Goal: Task Accomplishment & Management: Use online tool/utility

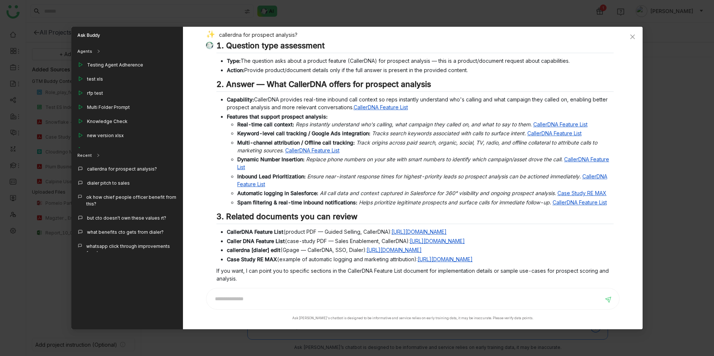
click at [274, 35] on div "callerdna for prospect analysis?" at bounding box center [410, 36] width 408 height 10
copy div "callerdna for prospect analysis?"
click at [632, 37] on icon "Close" at bounding box center [633, 37] width 4 height 4
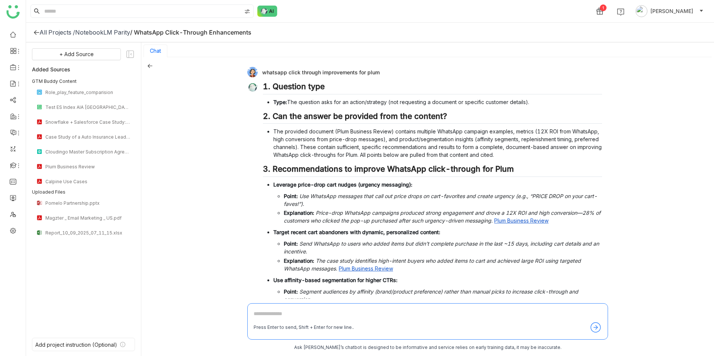
click at [256, 7] on div "1 Chandramani Tiwary" at bounding box center [370, 11] width 688 height 22
click at [266, 11] on img at bounding box center [267, 11] width 20 height 11
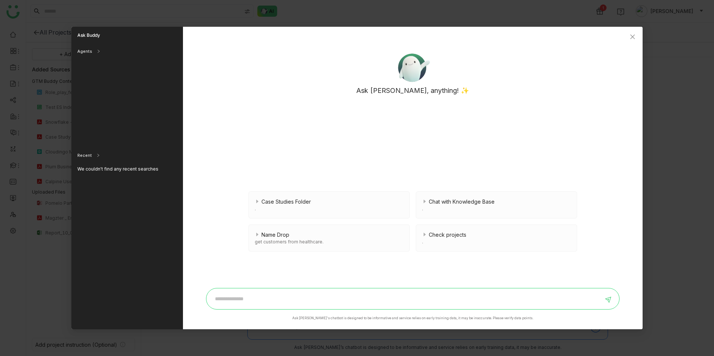
paste input "**********"
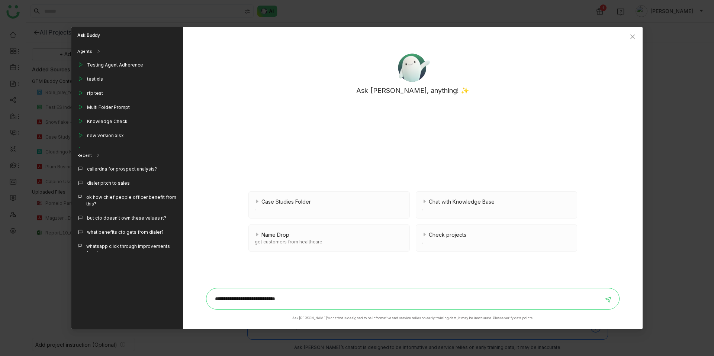
type input "**********"
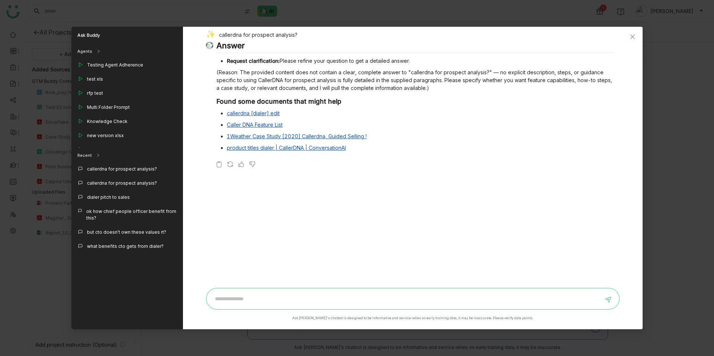
click at [226, 301] on input at bounding box center [407, 299] width 393 height 12
type input "**********"
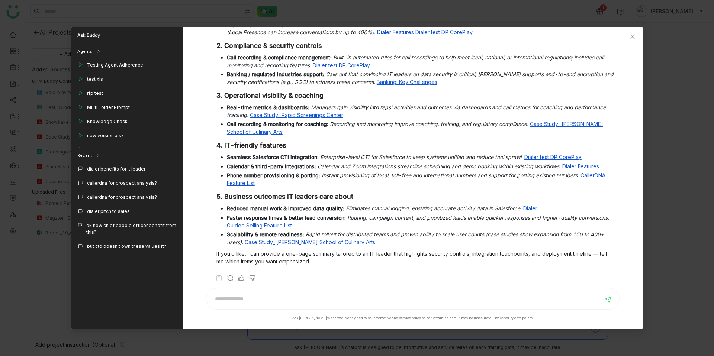
scroll to position [246, 0]
click at [637, 36] on span "Close" at bounding box center [633, 37] width 20 height 20
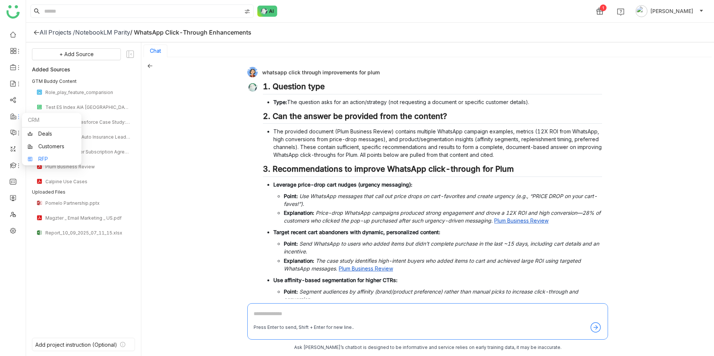
click at [47, 159] on link "RFP" at bounding box center [52, 159] width 48 height 5
click at [324, 73] on div "whatsapp click through improvements for plum" at bounding box center [424, 72] width 355 height 10
copy div "whatsapp click through improvements for plum"
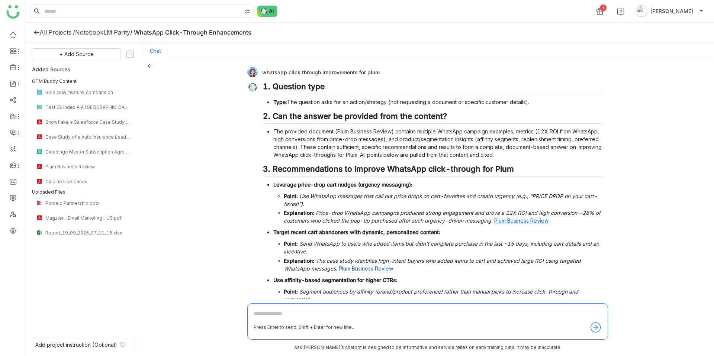
click at [151, 61] on div "whatsapp click through improvements for plum 1. Question type Type: The questio…" at bounding box center [427, 207] width 573 height 300
click at [149, 65] on icon at bounding box center [149, 65] width 5 height 5
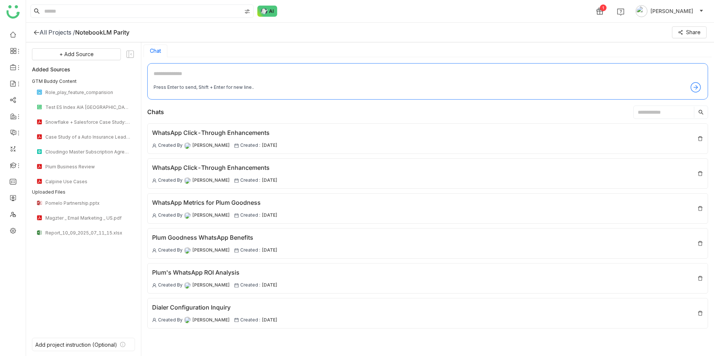
click at [211, 76] on textarea at bounding box center [428, 76] width 548 height 12
paste textarea "**********"
type textarea "**********"
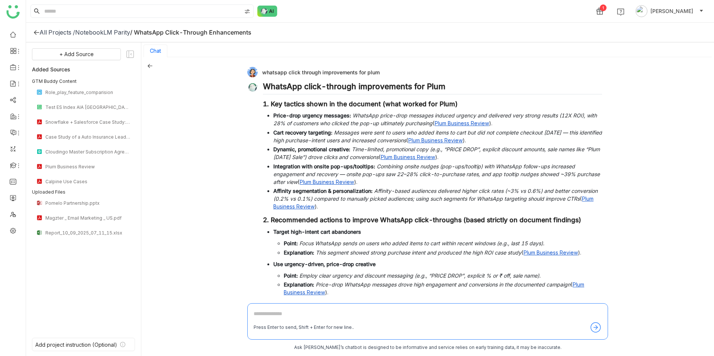
click at [321, 73] on div "whatsapp click through improvements for plum" at bounding box center [424, 72] width 355 height 10
click at [344, 76] on div "whatsapp click through improvements for plum" at bounding box center [424, 72] width 355 height 10
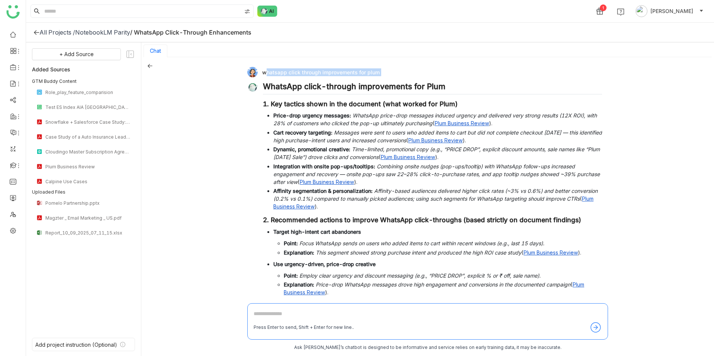
click at [344, 76] on div "whatsapp click through improvements for plum" at bounding box center [424, 72] width 355 height 10
copy div "whatsapp click through improvements for plum"
click at [262, 315] on textarea at bounding box center [428, 316] width 348 height 12
type textarea "**********"
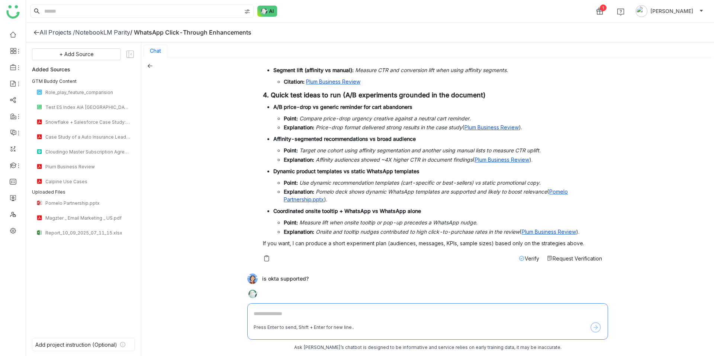
scroll to position [446, 0]
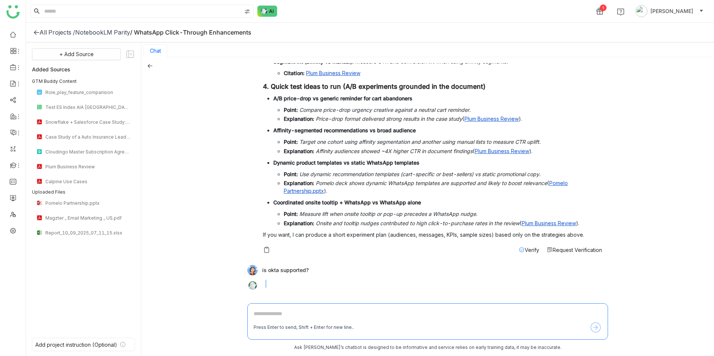
drag, startPoint x: 263, startPoint y: 279, endPoint x: 390, endPoint y: 288, distance: 126.8
click at [390, 289] on div "is okta supported?" at bounding box center [424, 280] width 355 height 30
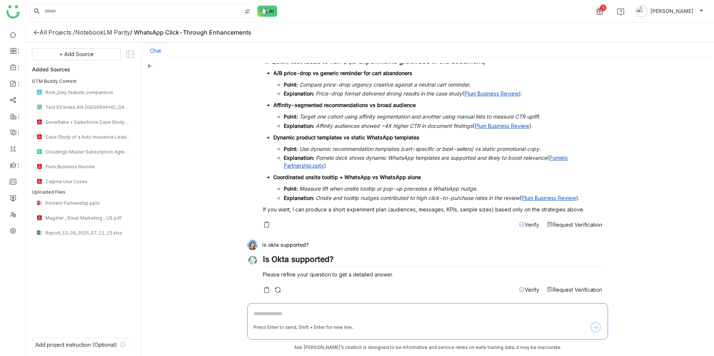
scroll to position [473, 0]
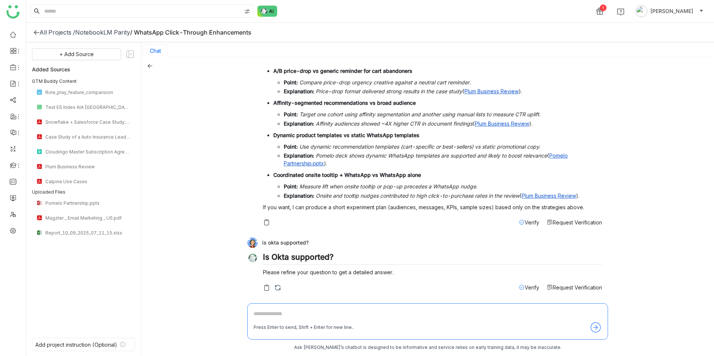
click at [271, 243] on div "is okta supported?" at bounding box center [424, 243] width 355 height 10
copy div "is okta supported?"
click at [273, 10] on img at bounding box center [267, 11] width 20 height 11
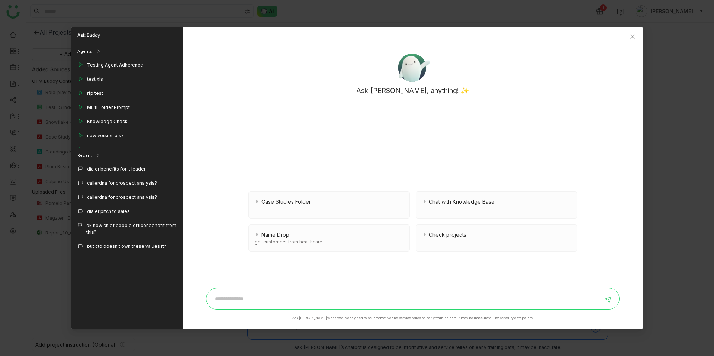
paste input "**********"
type input "**********"
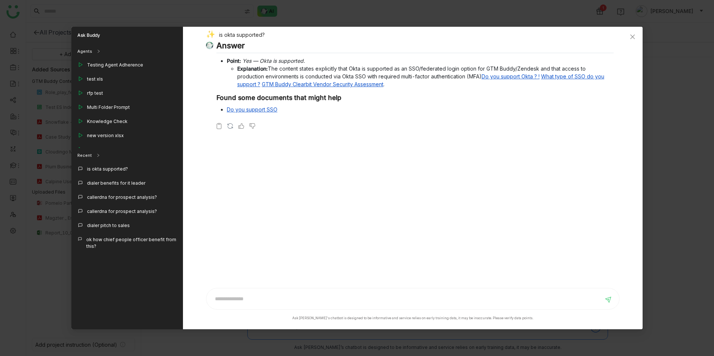
click at [313, 101] on h3 "Found some documents that might help" at bounding box center [415, 98] width 397 height 8
click at [635, 38] on icon "Close" at bounding box center [633, 37] width 6 height 6
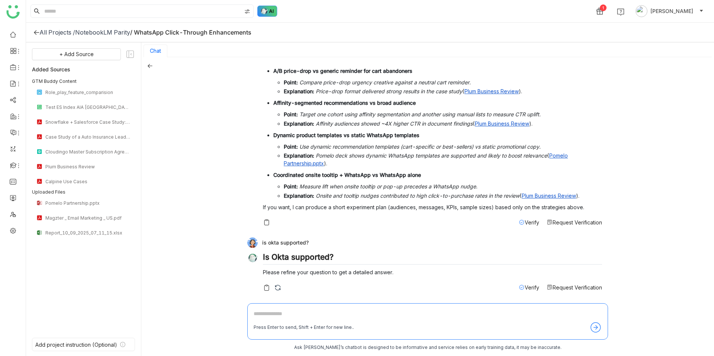
click at [258, 15] on img at bounding box center [267, 11] width 20 height 11
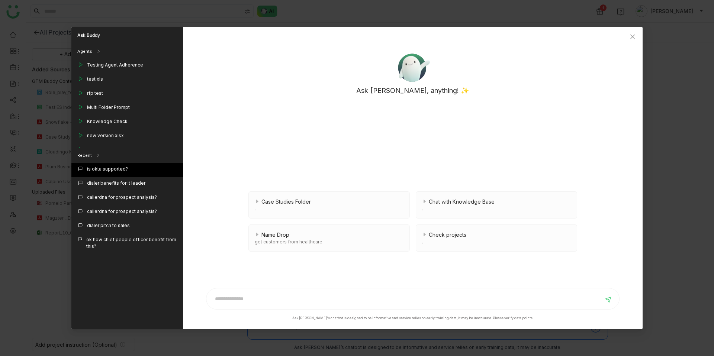
click at [127, 169] on div "is okta supported?" at bounding box center [127, 170] width 112 height 14
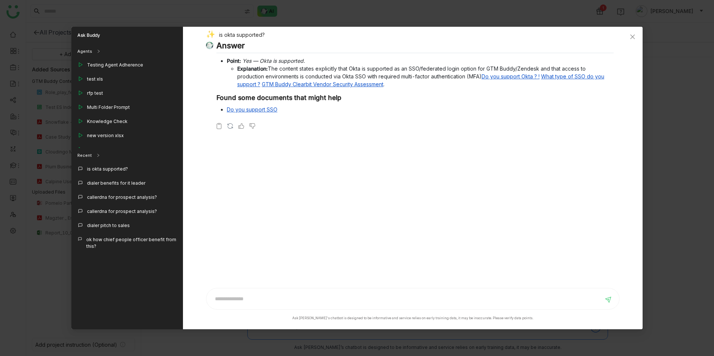
click at [239, 37] on div "is okta supported?" at bounding box center [410, 36] width 408 height 10
copy div "is okta supported?"
click at [630, 40] on span "Close" at bounding box center [633, 37] width 20 height 20
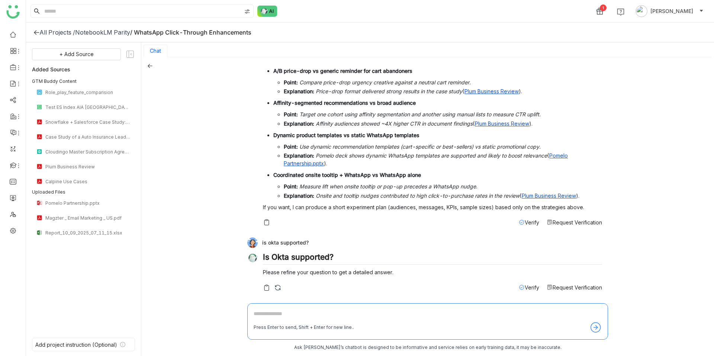
click at [268, 9] on img at bounding box center [267, 11] width 20 height 11
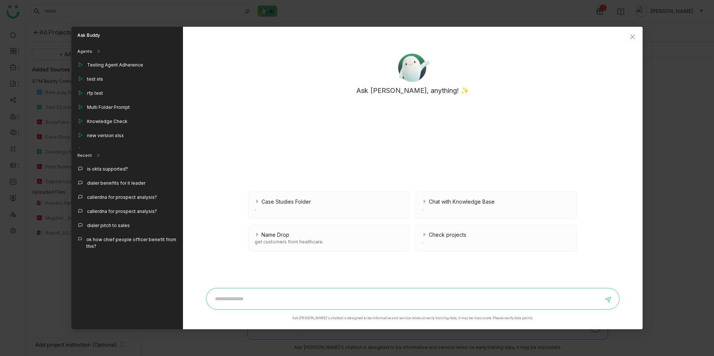
paste input "**********"
type input "**********"
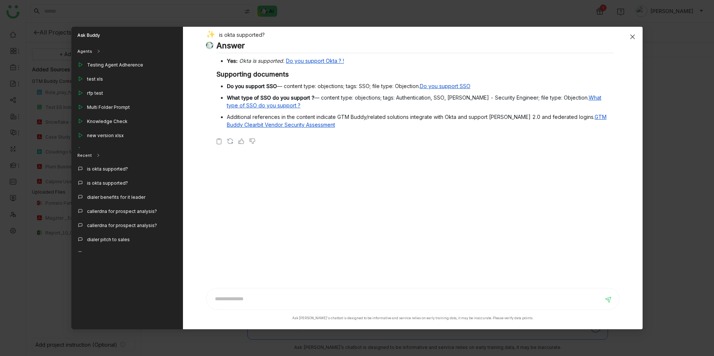
click at [636, 36] on span "Close" at bounding box center [633, 37] width 20 height 20
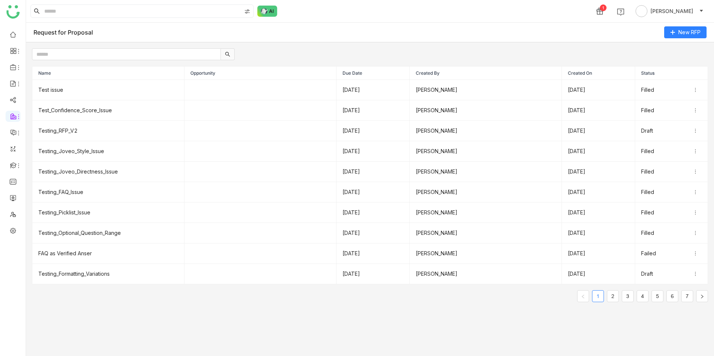
click at [17, 24] on ul at bounding box center [13, 133] width 26 height 218
click at [13, 36] on link at bounding box center [13, 34] width 7 height 6
click at [12, 36] on link at bounding box center [13, 34] width 7 height 6
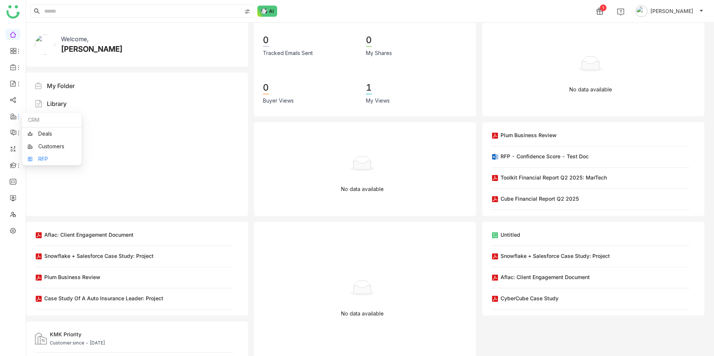
click at [41, 157] on link "RFP" at bounding box center [52, 159] width 48 height 5
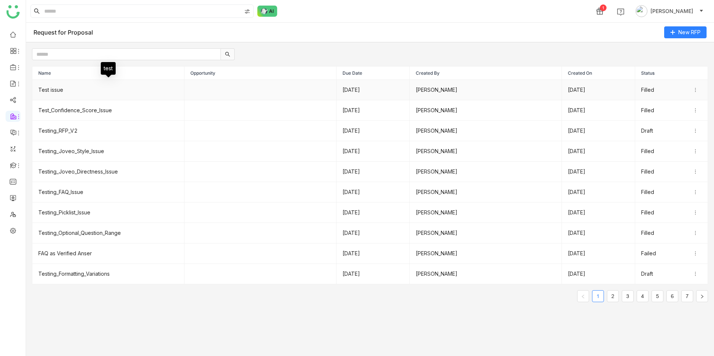
click at [59, 91] on td "Test issue" at bounding box center [108, 90] width 152 height 20
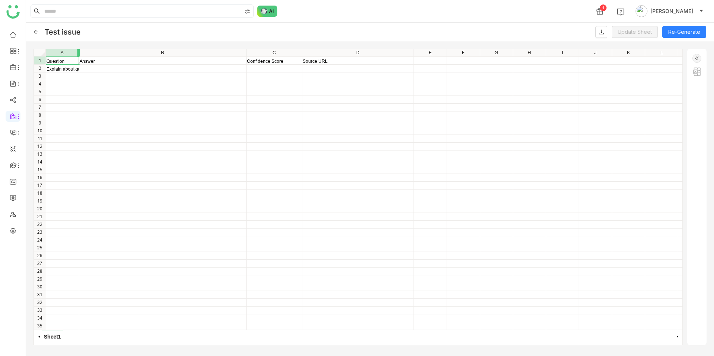
click at [78, 50] on div at bounding box center [78, 52] width 3 height 7
drag, startPoint x: 78, startPoint y: 53, endPoint x: 140, endPoint y: 56, distance: 62.6
click at [123, 100] on div "Question Answer Confidence Score Source URL Explain about qubits in quantum com…" at bounding box center [358, 189] width 649 height 281
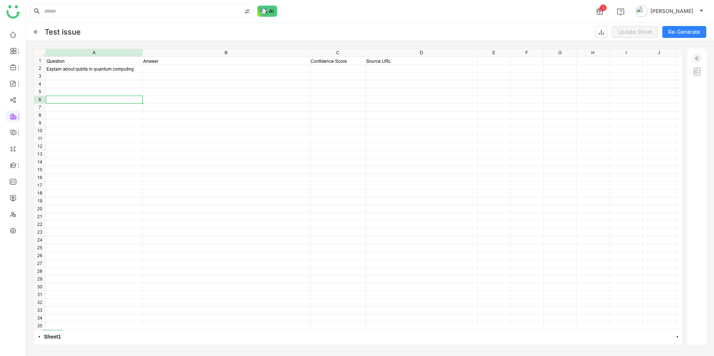
click at [36, 33] on icon at bounding box center [35, 31] width 5 height 5
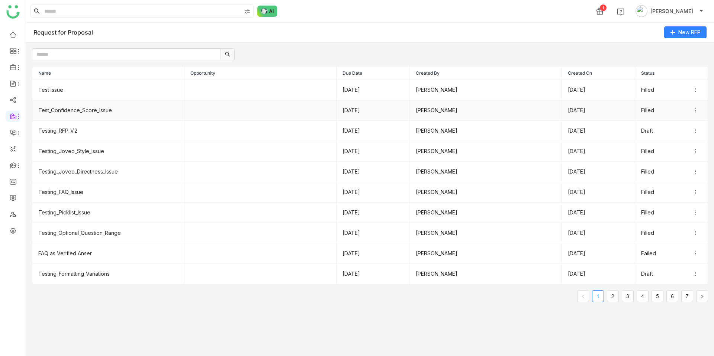
click at [68, 113] on td "Test_Confidence_Score_Issue" at bounding box center [108, 110] width 152 height 20
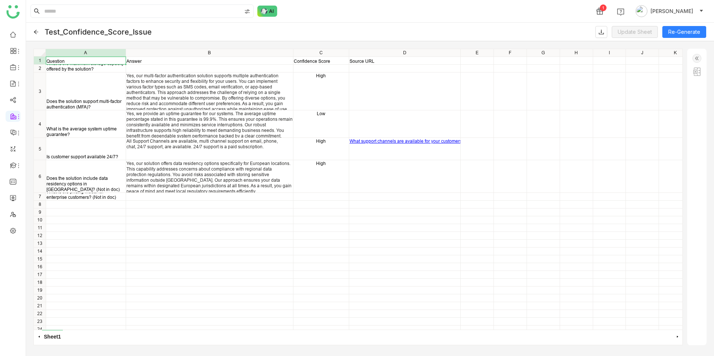
click at [696, 73] on img at bounding box center [697, 71] width 9 height 9
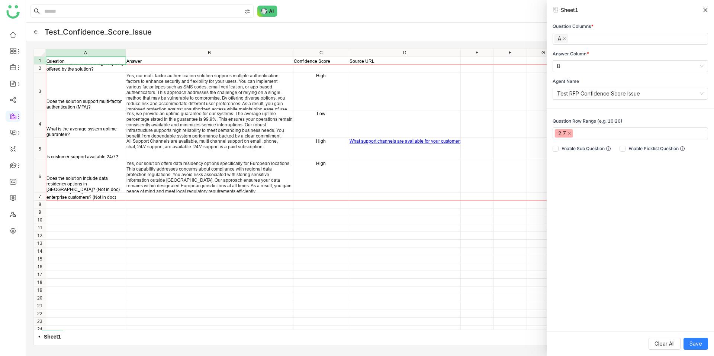
click at [99, 71] on div "What is the maximum storage capacity offered by the solution?" at bounding box center [86, 66] width 79 height 11
click at [96, 87] on div "Does the solution support multi-factor authentication (MFA)?" at bounding box center [86, 92] width 80 height 38
click at [93, 121] on div "What is the average system uptime guarantee?" at bounding box center [86, 123] width 80 height 27
click at [89, 154] on div "Is customer support available 24/7?" at bounding box center [86, 157] width 79 height 6
click at [87, 174] on div "Does the solution include data residency options in Europe? (Not in doc)" at bounding box center [86, 176] width 80 height 32
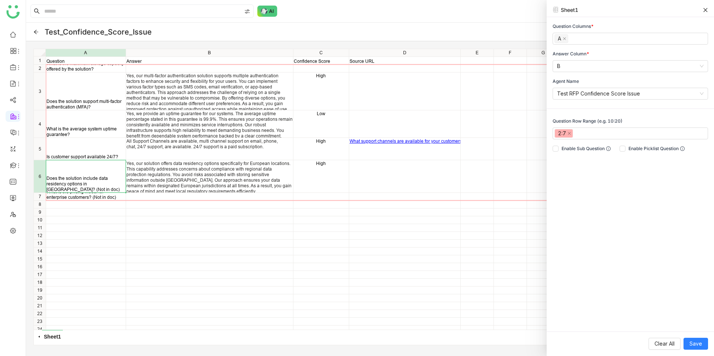
click at [87, 189] on div "Does the solution include data residency options in Europe? (Not in doc)" at bounding box center [86, 184] width 79 height 17
click at [699, 343] on span "Save" at bounding box center [696, 344] width 13 height 8
click at [706, 9] on icon at bounding box center [706, 10] width 4 height 4
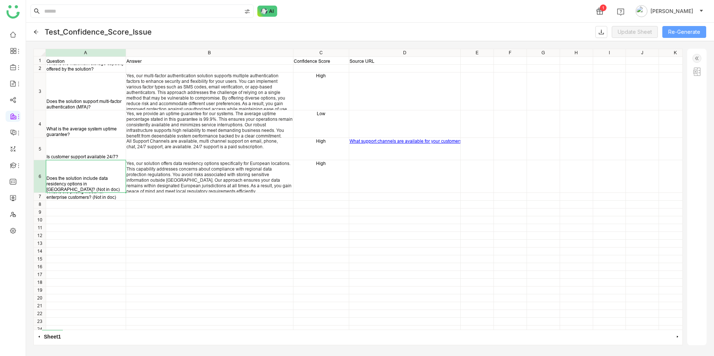
click at [680, 35] on button "Re-Generate" at bounding box center [685, 32] width 44 height 12
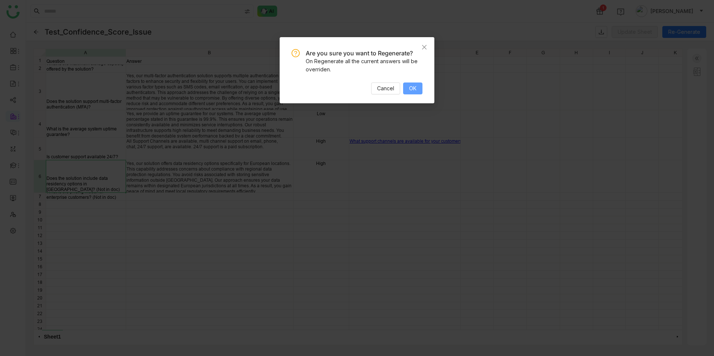
click at [416, 86] on span "OK" at bounding box center [412, 88] width 7 height 8
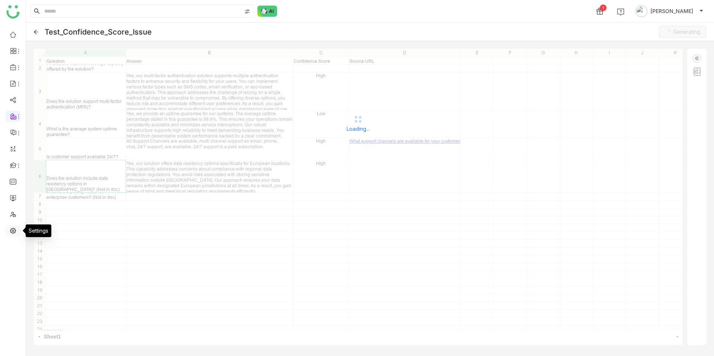
click at [16, 230] on link at bounding box center [13, 230] width 7 height 6
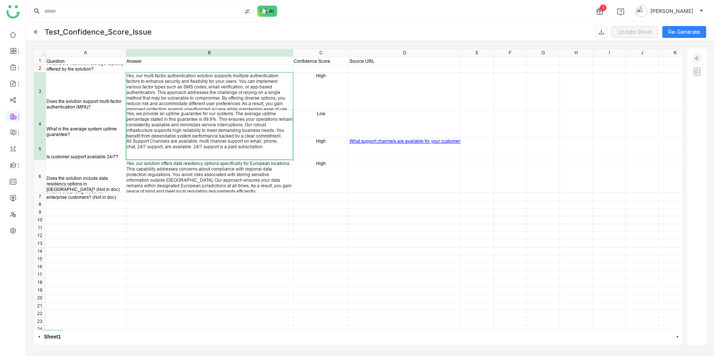
drag, startPoint x: 203, startPoint y: 98, endPoint x: 239, endPoint y: 155, distance: 67.7
click at [240, 156] on div "Question Answer Confidence Score Source URL What is the maximum storage capacit…" at bounding box center [358, 189] width 649 height 281
click at [302, 171] on div "High" at bounding box center [321, 176] width 55 height 32
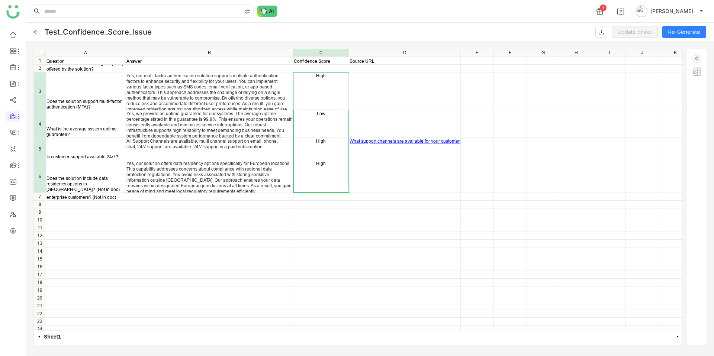
drag, startPoint x: 316, startPoint y: 76, endPoint x: 321, endPoint y: 186, distance: 110.6
click at [321, 186] on div "Question Answer Confidence Score Source URL What is the maximum storage capacit…" at bounding box center [358, 189] width 649 height 281
click at [99, 198] on div "What is the pricing model for enterprise customers? (Not in doc)" at bounding box center [86, 194] width 79 height 11
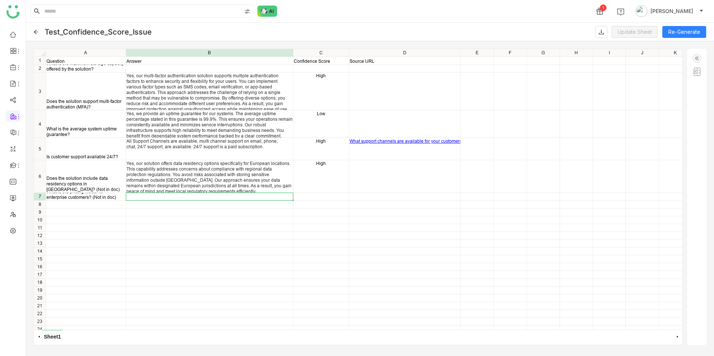
click at [147, 195] on div "Question Answer Confidence Score Source URL What is the maximum storage capacit…" at bounding box center [358, 189] width 649 height 281
click at [698, 69] on img at bounding box center [697, 71] width 9 height 9
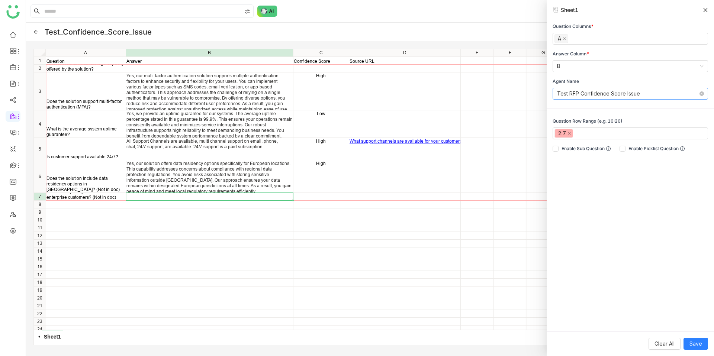
click at [704, 94] on nz-select-top-control "Test RFP Confidence Score Issue" at bounding box center [631, 94] width 156 height 12
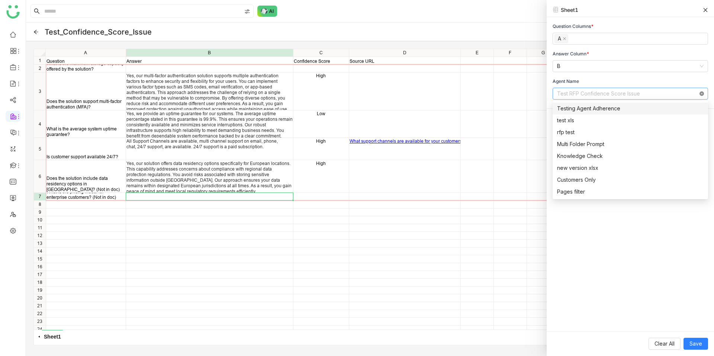
click at [702, 93] on icon at bounding box center [702, 94] width 4 height 4
click at [647, 230] on div "Question Columns * A Answer Column * B Agent Name Please select agent name Ques…" at bounding box center [630, 174] width 167 height 315
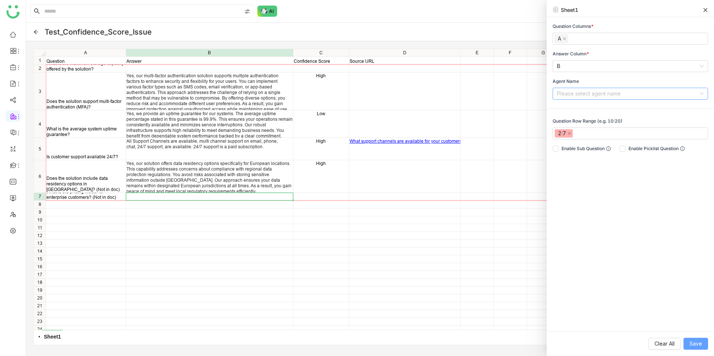
click at [691, 342] on span "Save" at bounding box center [696, 344] width 13 height 8
click at [700, 344] on span "Save" at bounding box center [696, 344] width 13 height 8
click at [705, 10] on icon at bounding box center [705, 9] width 5 height 5
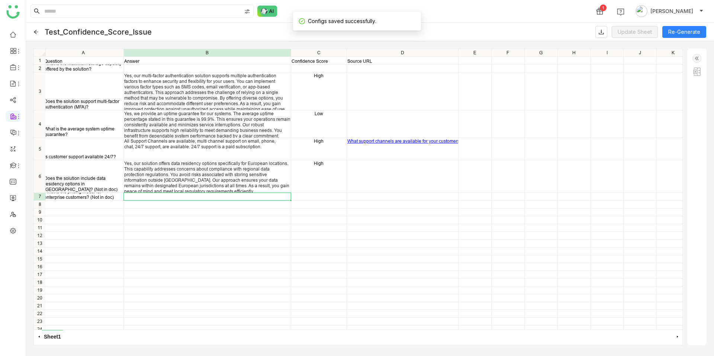
scroll to position [0, 2]
click at [250, 110] on div "Yes, our multi-factor authentication solution supports multiple authentication …" at bounding box center [207, 92] width 167 height 38
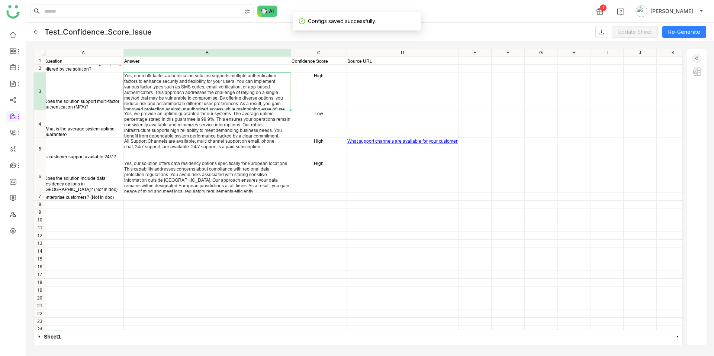
click at [235, 136] on div "Yes, we provide an uptime guarantee for our systems. The average uptime percent…" at bounding box center [207, 125] width 166 height 28
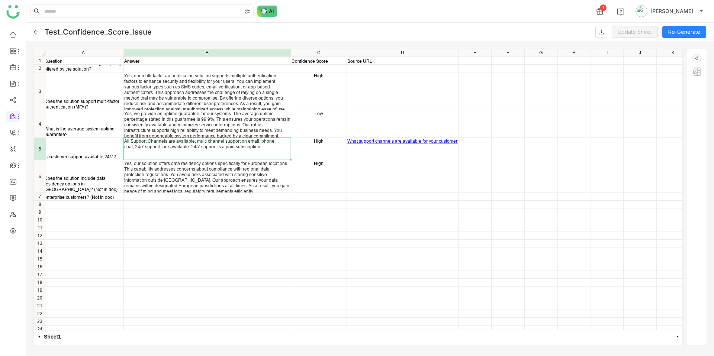
click at [228, 156] on div "All Support Channels are available, multi channel support on email, phone, chat…" at bounding box center [207, 149] width 167 height 22
click at [223, 182] on div "Yes, our solution offers data residency options specifically for European locat…" at bounding box center [207, 177] width 166 height 33
click at [36, 32] on icon at bounding box center [35, 31] width 5 height 5
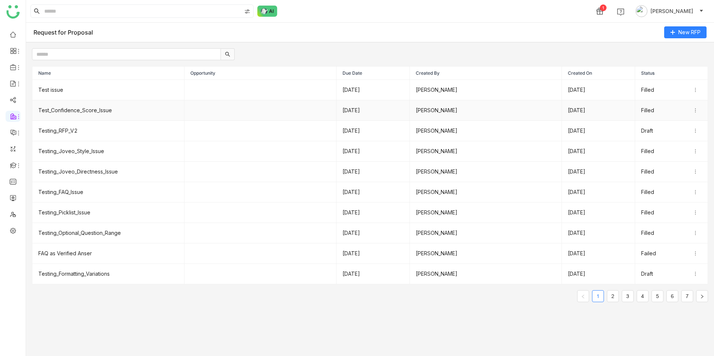
click at [698, 112] on icon at bounding box center [695, 110] width 5 height 5
click at [693, 120] on li "Edit" at bounding box center [683, 122] width 37 height 14
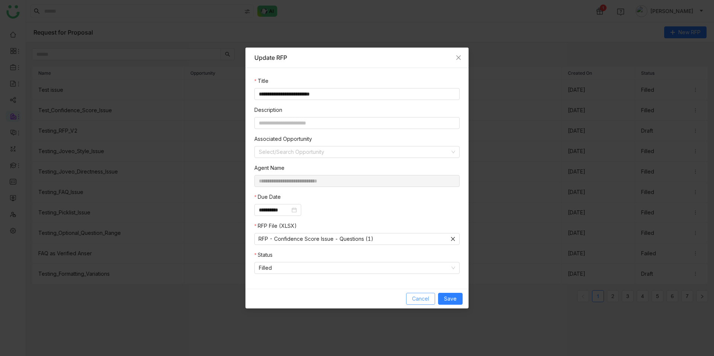
click at [420, 302] on span "Cancel" at bounding box center [420, 299] width 17 height 8
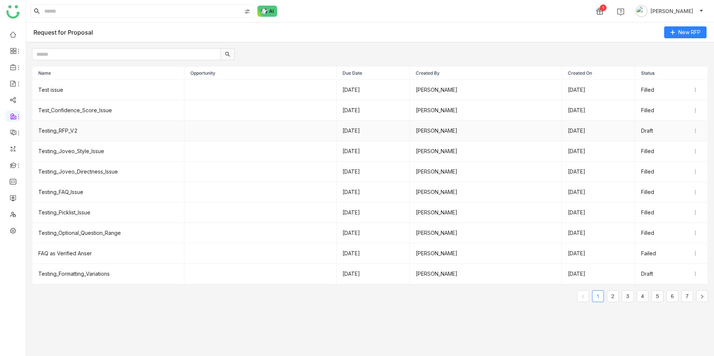
click at [111, 136] on td "Testing_RFP_V2" at bounding box center [108, 131] width 152 height 20
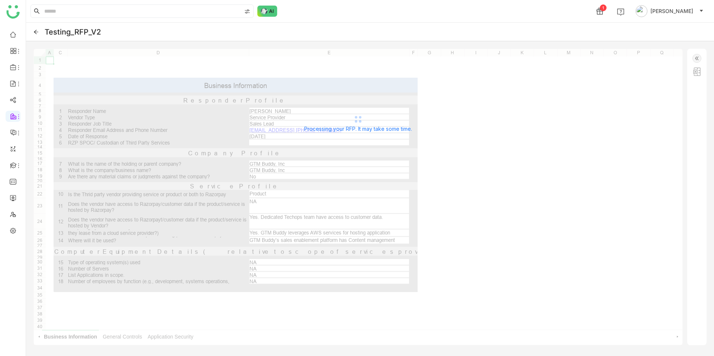
click at [38, 33] on icon at bounding box center [35, 31] width 5 height 5
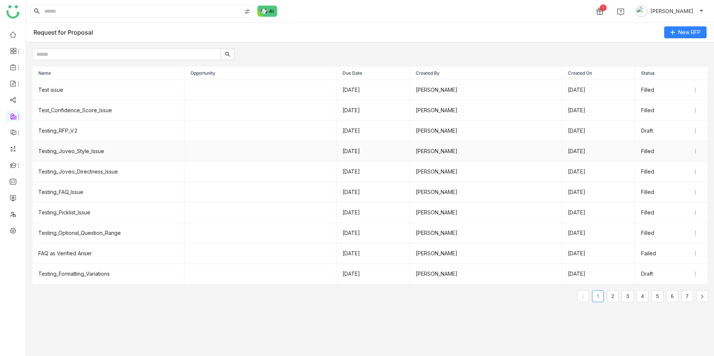
click at [85, 156] on td "Testing_Joveo_Style_Issue" at bounding box center [108, 151] width 152 height 20
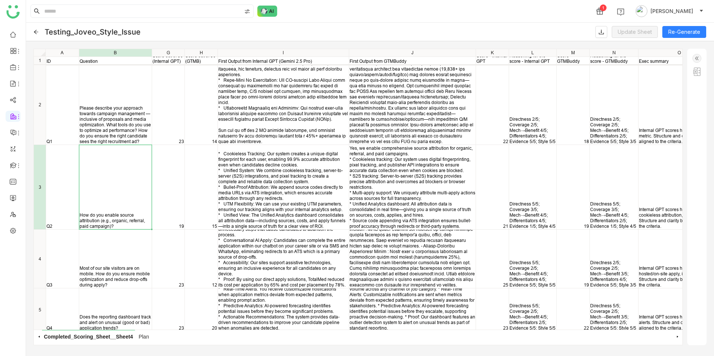
click at [38, 33] on icon at bounding box center [35, 31] width 5 height 5
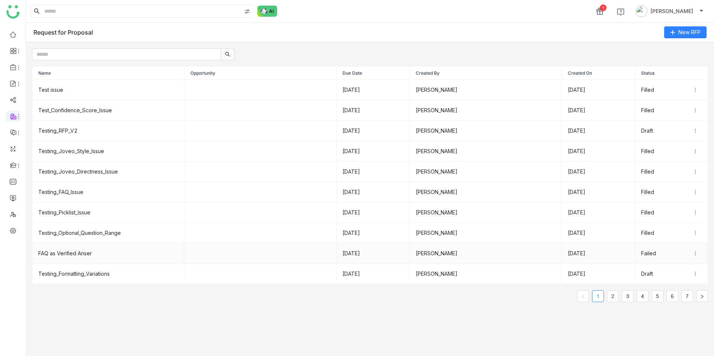
click at [86, 254] on td "FAQ as Verified Anser" at bounding box center [108, 254] width 152 height 20
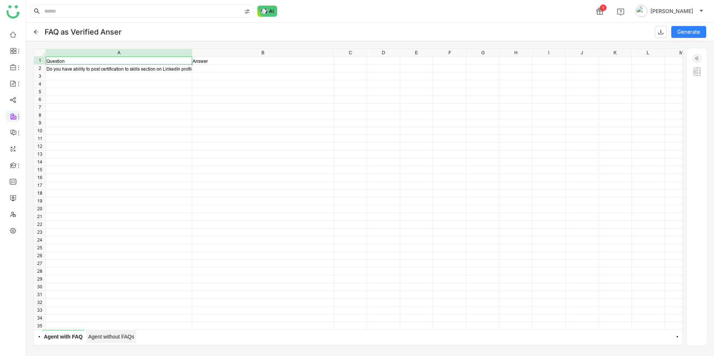
click at [122, 341] on span "Agent without FAQs" at bounding box center [111, 336] width 50 height 13
click at [74, 336] on span "Agent with FAQ" at bounding box center [62, 336] width 40 height 13
click at [95, 339] on span "Agent without FAQs" at bounding box center [111, 336] width 50 height 13
click at [53, 342] on span "Agent with FAQ" at bounding box center [62, 336] width 40 height 13
click at [102, 339] on span "Agent without FAQs" at bounding box center [111, 336] width 50 height 13
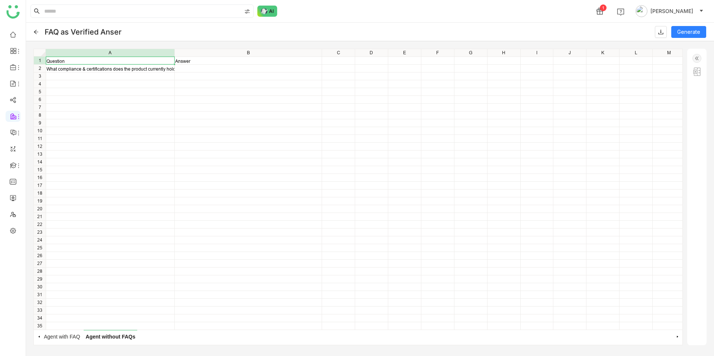
click at [696, 71] on img at bounding box center [697, 71] width 9 height 9
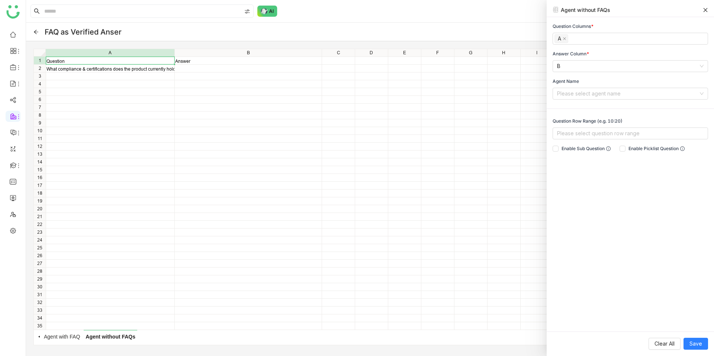
click at [705, 10] on icon at bounding box center [705, 9] width 5 height 5
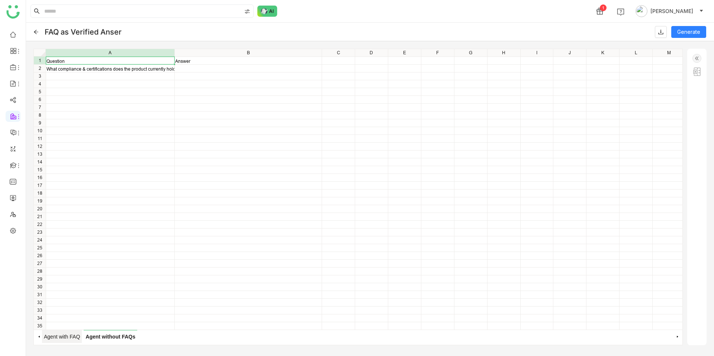
click at [67, 335] on span "Agent with FAQ" at bounding box center [62, 336] width 40 height 13
click at [698, 73] on img at bounding box center [697, 71] width 9 height 9
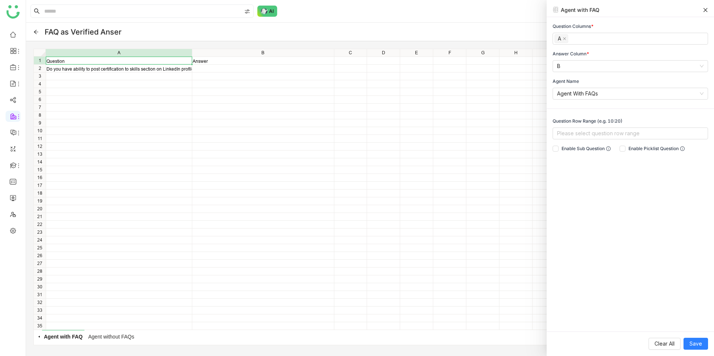
click at [707, 12] on icon at bounding box center [705, 9] width 5 height 5
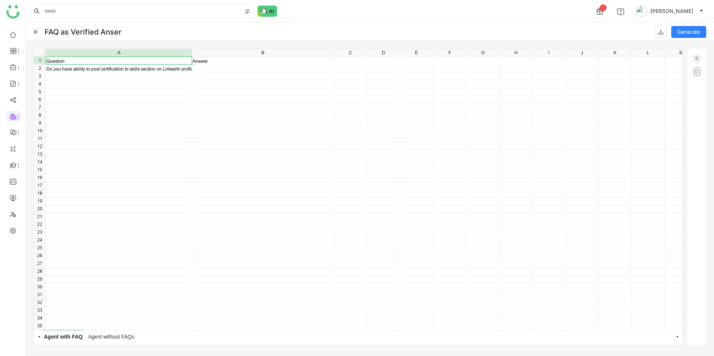
click at [39, 31] on div "FAQ as Verified Anser Generate" at bounding box center [370, 32] width 688 height 19
click at [38, 31] on icon at bounding box center [35, 31] width 5 height 5
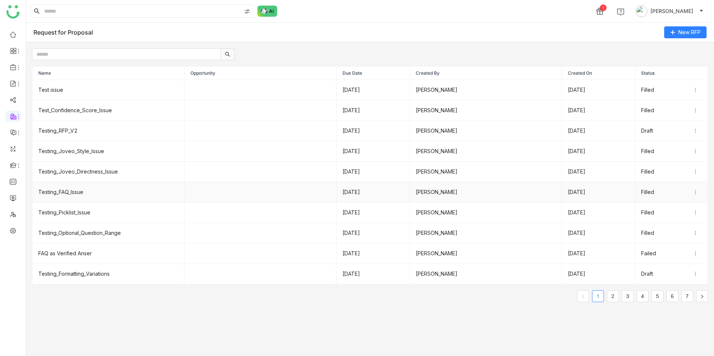
click at [696, 192] on icon at bounding box center [695, 192] width 5 height 5
click at [690, 197] on li "Edit" at bounding box center [683, 204] width 37 height 14
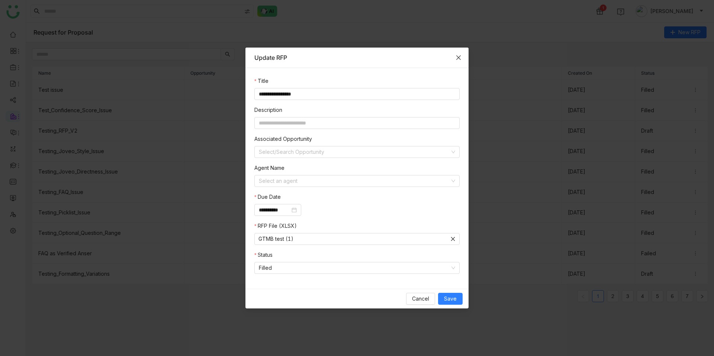
click at [459, 55] on icon "Close" at bounding box center [459, 58] width 6 height 6
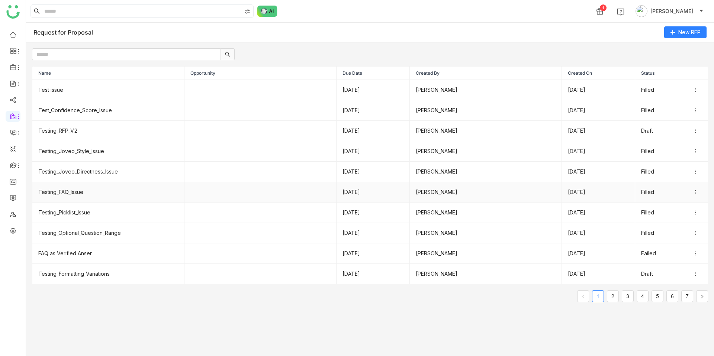
click at [132, 196] on td "Testing_FAQ_Issue" at bounding box center [108, 192] width 152 height 20
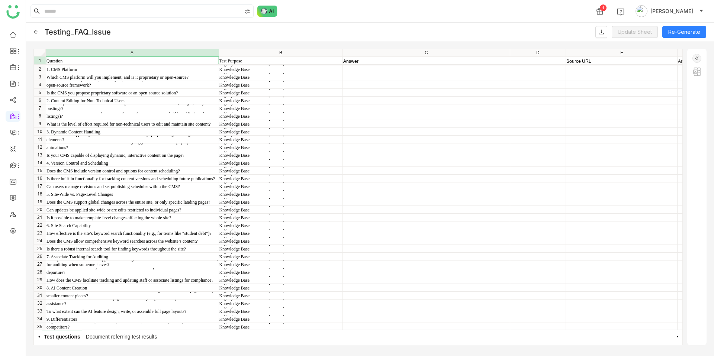
click at [37, 33] on icon at bounding box center [35, 31] width 5 height 5
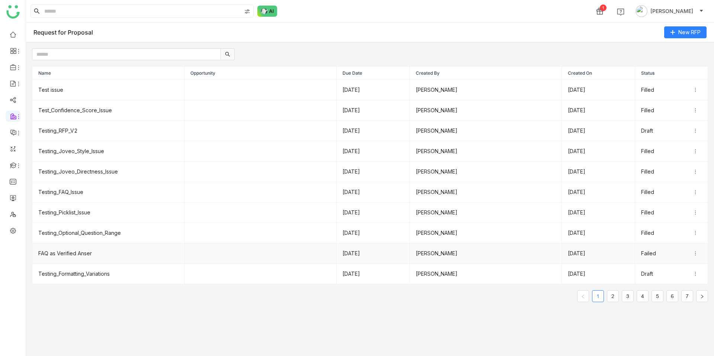
click at [65, 255] on td "FAQ as Verified Anser" at bounding box center [108, 254] width 152 height 20
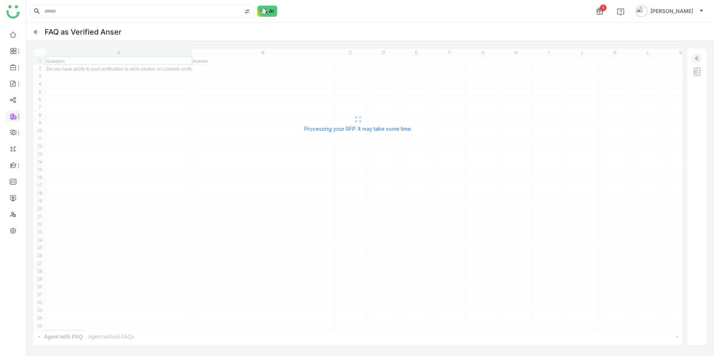
click at [38, 32] on icon at bounding box center [35, 31] width 5 height 5
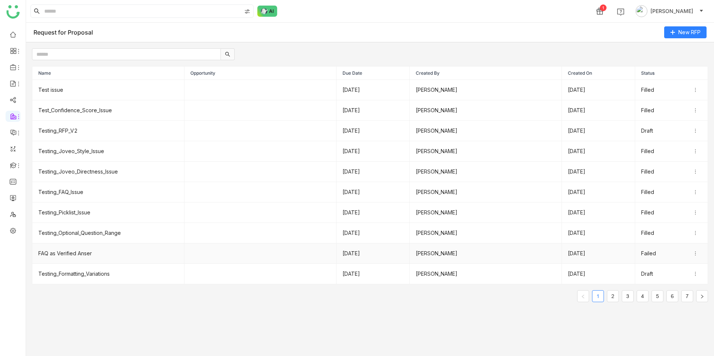
click at [695, 256] on icon at bounding box center [695, 253] width 5 height 5
click at [686, 262] on li "Edit" at bounding box center [683, 266] width 37 height 14
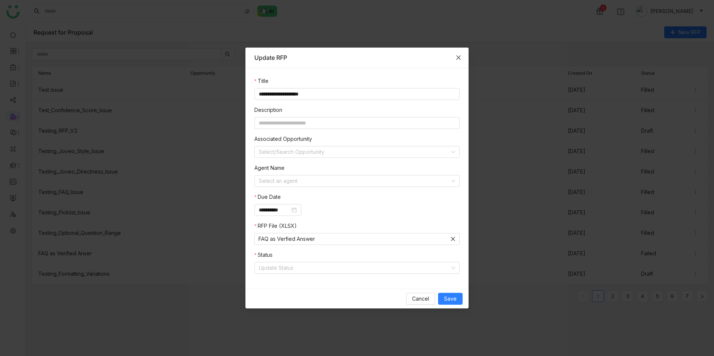
click at [461, 55] on icon "Close" at bounding box center [459, 58] width 6 height 6
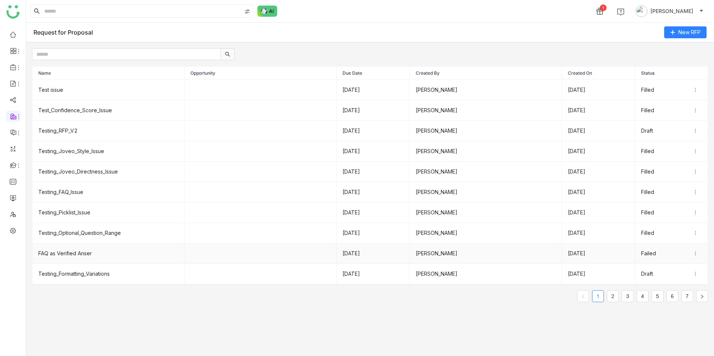
click at [697, 254] on icon at bounding box center [695, 253] width 5 height 5
click at [681, 263] on li "Edit" at bounding box center [683, 266] width 37 height 14
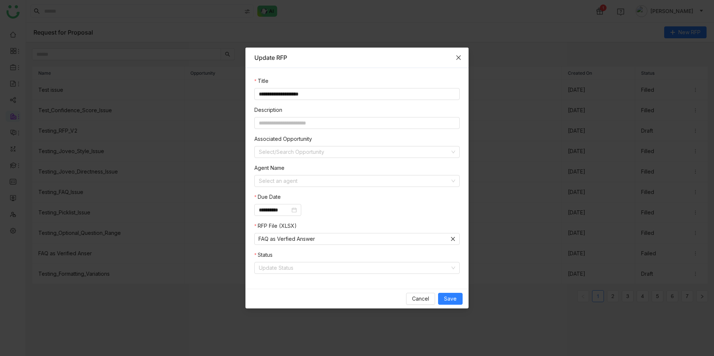
click at [460, 57] on icon "Close" at bounding box center [459, 58] width 6 height 6
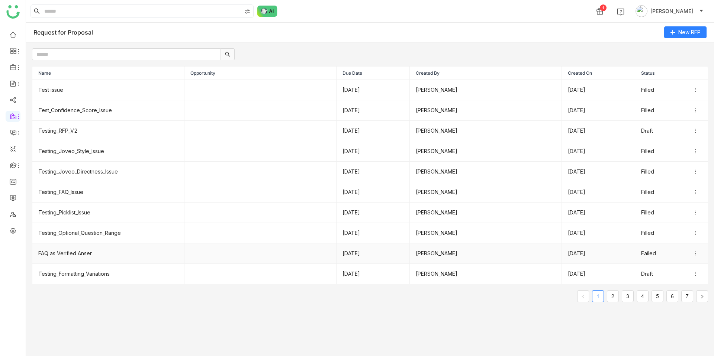
click at [87, 252] on td "FAQ as Verified Anser" at bounding box center [108, 254] width 152 height 20
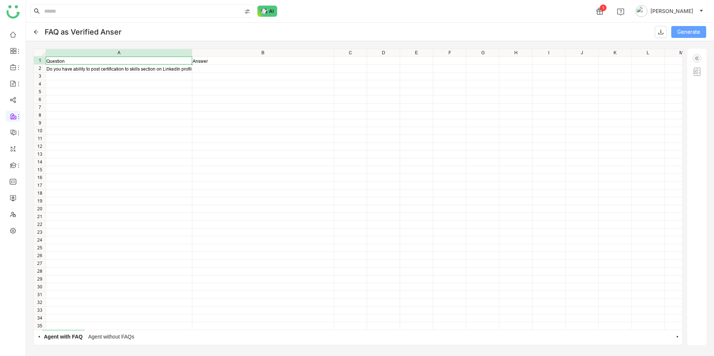
click at [687, 30] on span "Generate" at bounding box center [688, 32] width 23 height 8
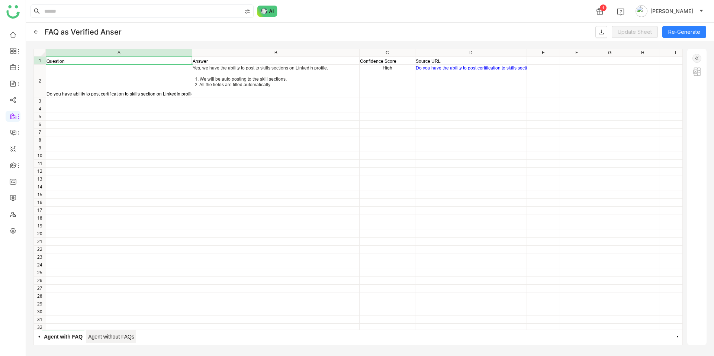
click at [106, 337] on span "Agent without FAQs" at bounding box center [111, 336] width 50 height 13
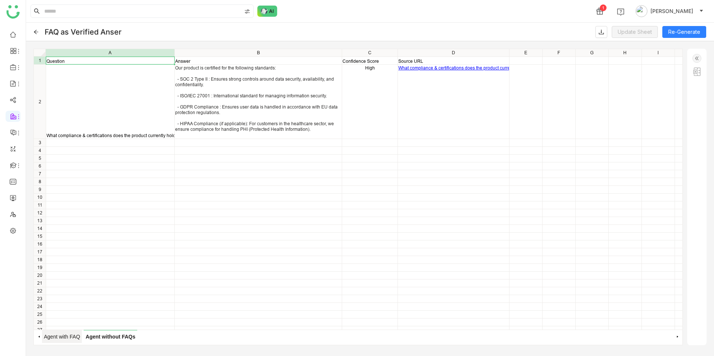
click at [68, 335] on span "Agent with FAQ" at bounding box center [62, 336] width 40 height 13
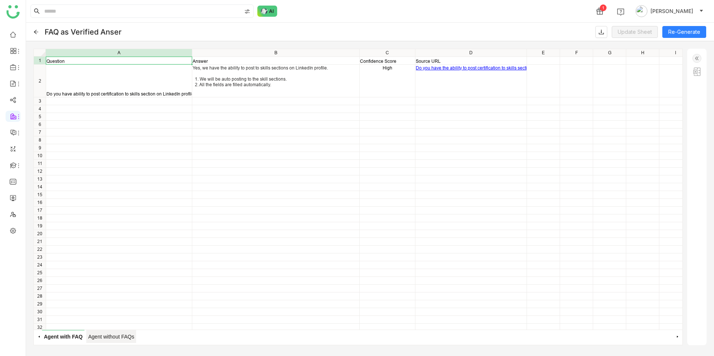
click at [107, 338] on span "Agent without FAQs" at bounding box center [111, 336] width 50 height 13
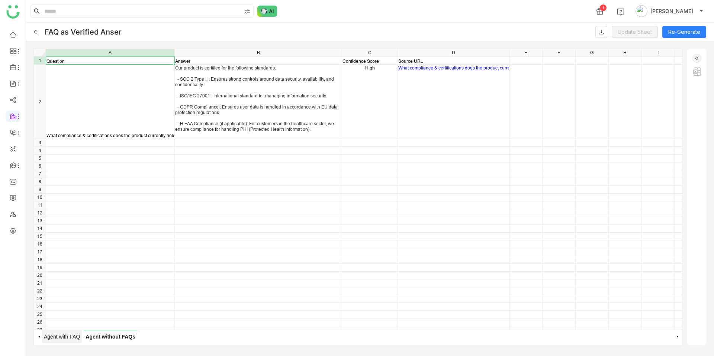
click at [64, 338] on span "Agent with FAQ" at bounding box center [62, 336] width 40 height 13
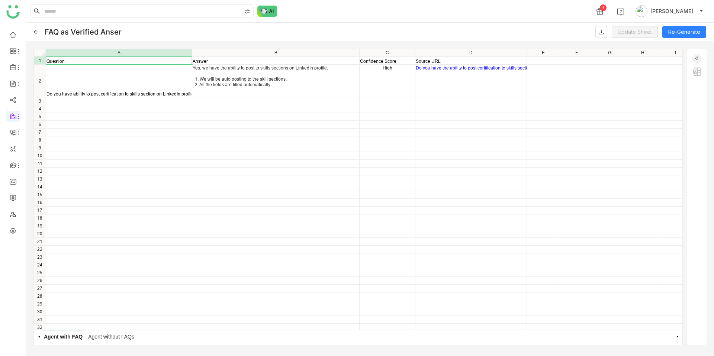
click at [455, 69] on link "Do you have the ability to post certification to skills section on LinkedIn pro…" at bounding box center [495, 68] width 158 height 6
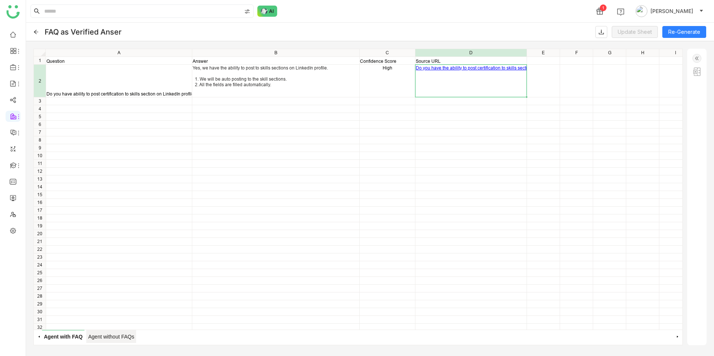
click at [109, 331] on span "Agent without FAQs" at bounding box center [111, 336] width 50 height 13
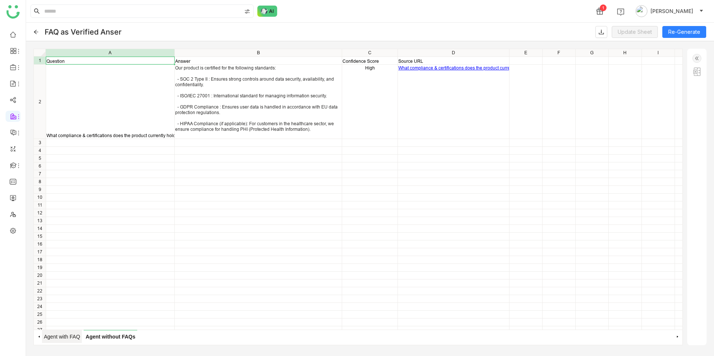
click at [68, 334] on span "Agent with FAQ" at bounding box center [62, 336] width 40 height 13
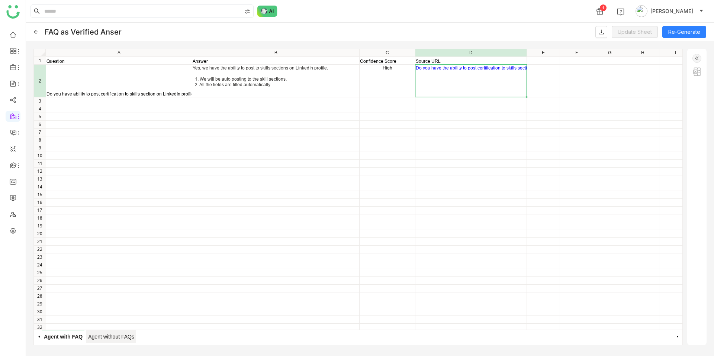
click at [125, 334] on span "Agent without FAQs" at bounding box center [111, 336] width 50 height 13
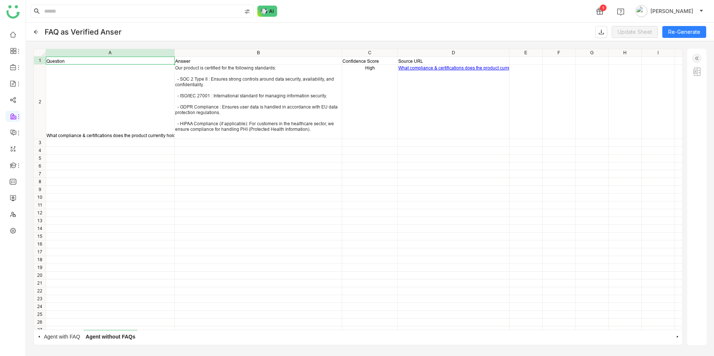
click at [443, 67] on link "What compliance & certifications does the product currently hold?" at bounding box center [464, 68] width 132 height 6
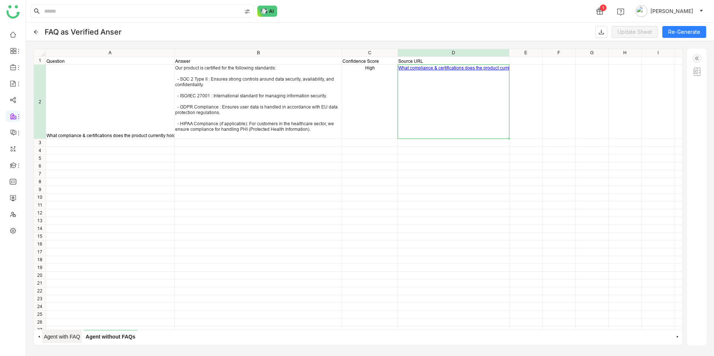
click at [65, 335] on span "Agent with FAQ" at bounding box center [62, 336] width 40 height 13
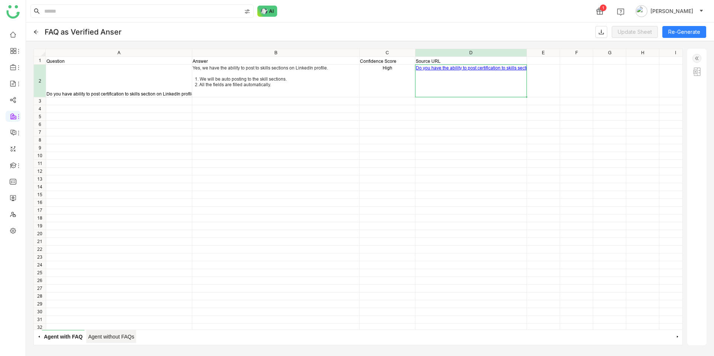
click at [99, 339] on span "Agent without FAQs" at bounding box center [111, 336] width 50 height 13
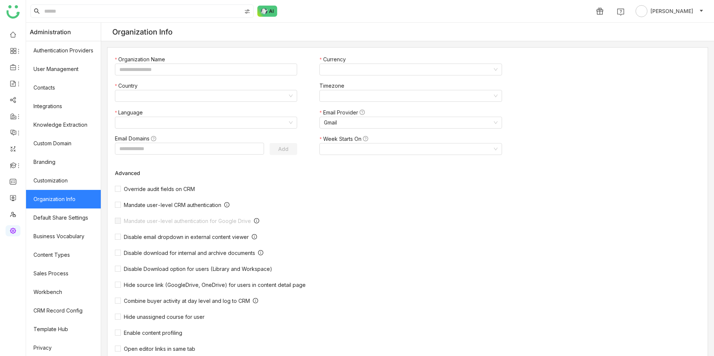
type input "*******"
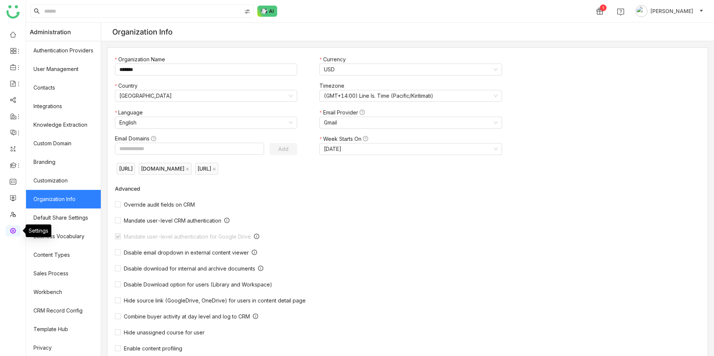
click at [11, 234] on link at bounding box center [13, 230] width 7 height 6
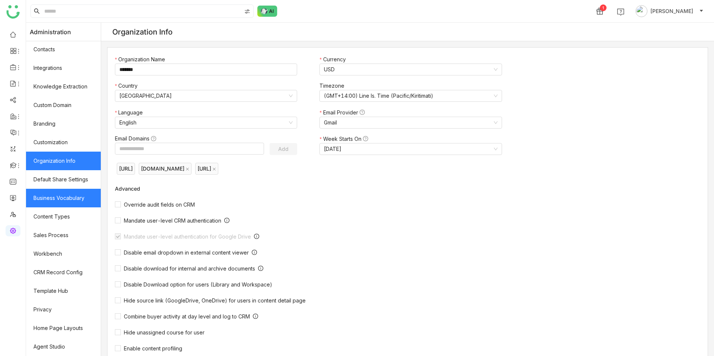
click at [76, 200] on link "Business Vocabulary" at bounding box center [63, 198] width 75 height 19
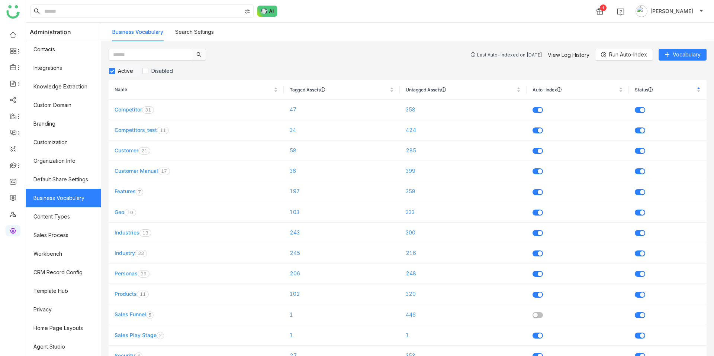
click at [631, 64] on gtmb-vocabulary-listing "Last Auto-Indexed on Sep 10, 2025 View Log History Run Auto-Index Vocabulary Ac…" at bounding box center [408, 306] width 598 height 514
click at [631, 56] on span "Run Auto-Index" at bounding box center [628, 55] width 38 height 8
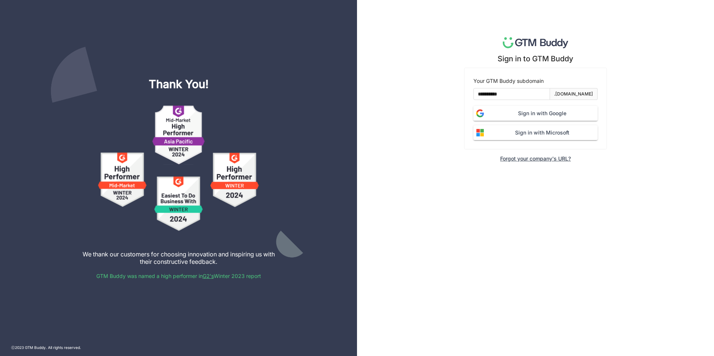
click at [508, 111] on span "Sign in with Google" at bounding box center [542, 113] width 111 height 8
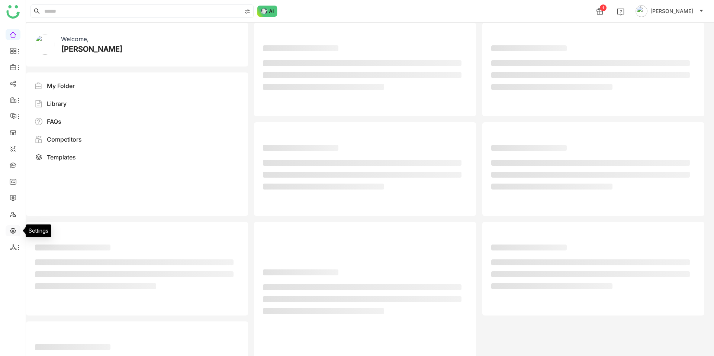
click at [16, 231] on link at bounding box center [13, 230] width 7 height 6
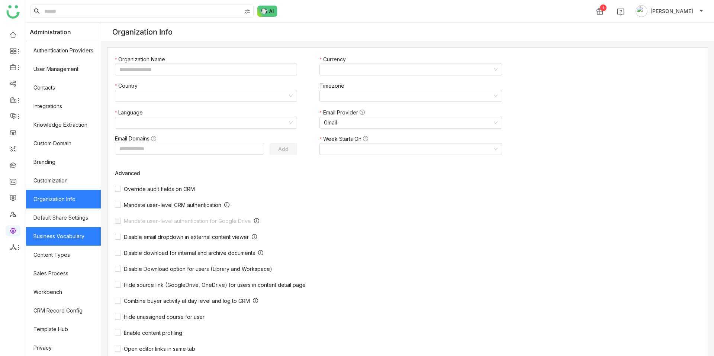
click at [64, 242] on link "Business Vocabulary" at bounding box center [63, 236] width 75 height 19
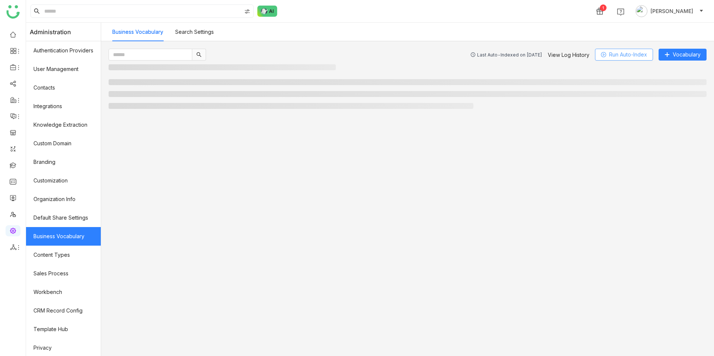
click at [617, 54] on span "Run Auto-Index" at bounding box center [628, 55] width 38 height 8
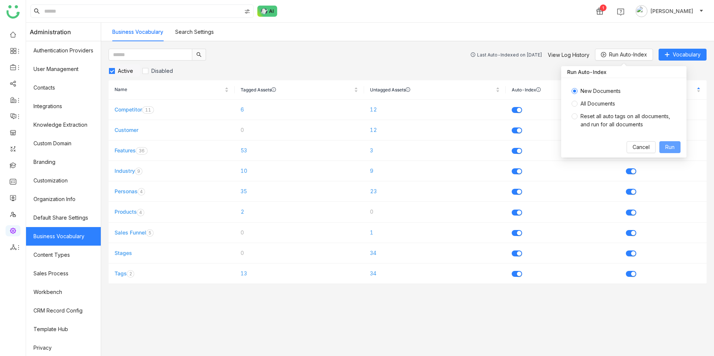
click at [671, 148] on span "Run" at bounding box center [670, 147] width 9 height 8
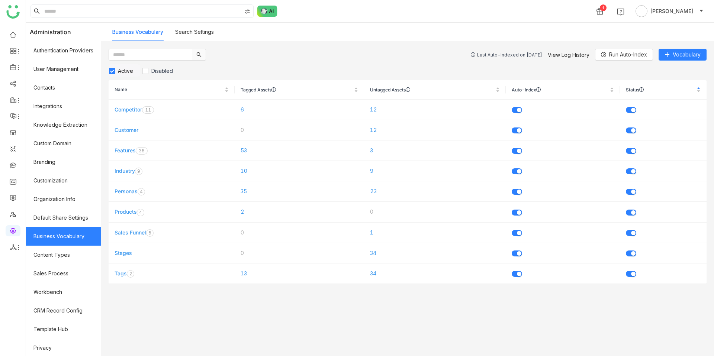
click at [493, 54] on div "Last Auto-Indexed on [DATE]" at bounding box center [509, 55] width 65 height 6
click at [565, 57] on link "View Log History" at bounding box center [569, 55] width 42 height 6
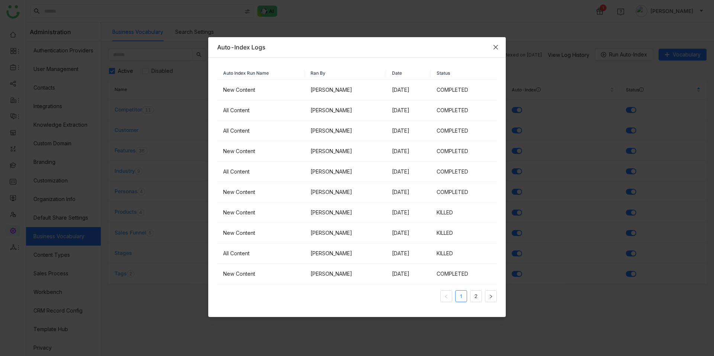
click at [496, 48] on icon "Close" at bounding box center [496, 47] width 6 height 6
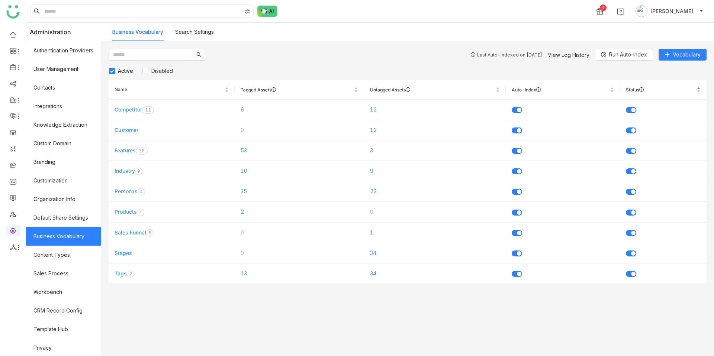
click at [496, 57] on div "Last Auto-Indexed on [DATE]" at bounding box center [509, 55] width 65 height 6
